Goal: Task Accomplishment & Management: Use online tool/utility

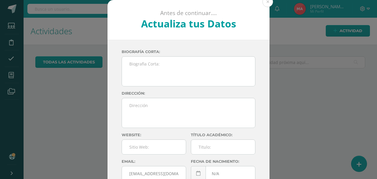
click at [270, 5] on div "Antes de continuar.... Actualiza tus Datos Valenzuela Alvarez Maria de los Ange…" at bounding box center [188, 111] width 372 height 222
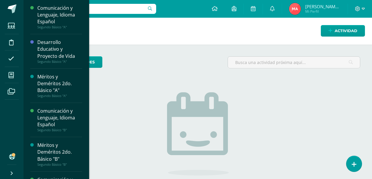
click at [21, 75] on li "Mis cursos" at bounding box center [12, 75] width 24 height 16
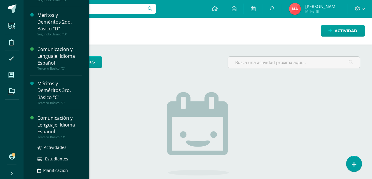
scroll to position [237, 0]
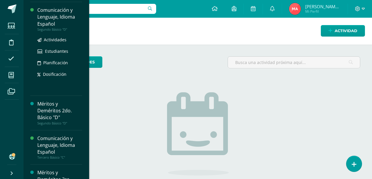
click at [44, 26] on div "Comunicación y Lenguaje, Idioma Español" at bounding box center [59, 17] width 45 height 20
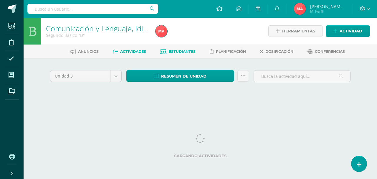
click at [184, 52] on span "Estudiantes" at bounding box center [182, 51] width 27 height 4
click at [130, 49] on span "Actividades" at bounding box center [133, 51] width 26 height 4
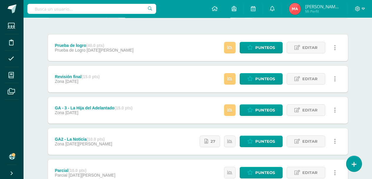
scroll to position [29, 0]
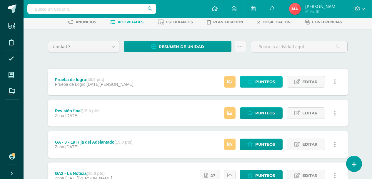
click at [271, 81] on span "Punteos" at bounding box center [265, 81] width 20 height 11
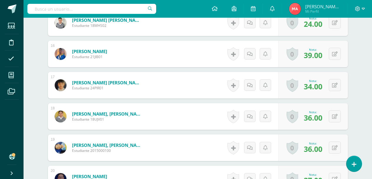
scroll to position [667, 0]
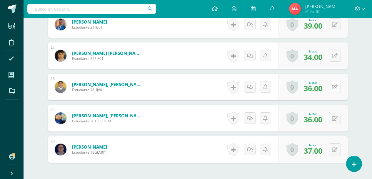
click at [337, 85] on icon at bounding box center [335, 86] width 6 height 5
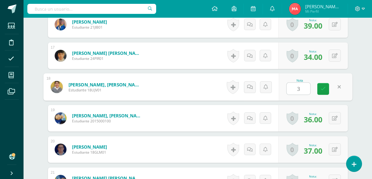
type input "37"
click at [329, 90] on link at bounding box center [323, 89] width 12 height 12
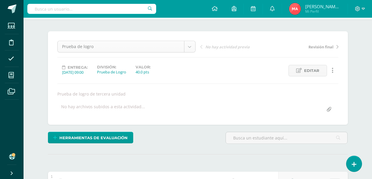
scroll to position [0, 0]
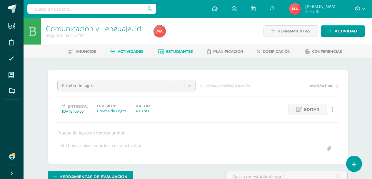
click at [185, 55] on link "Estudiantes" at bounding box center [175, 51] width 35 height 9
